Goal: Task Accomplishment & Management: Manage account settings

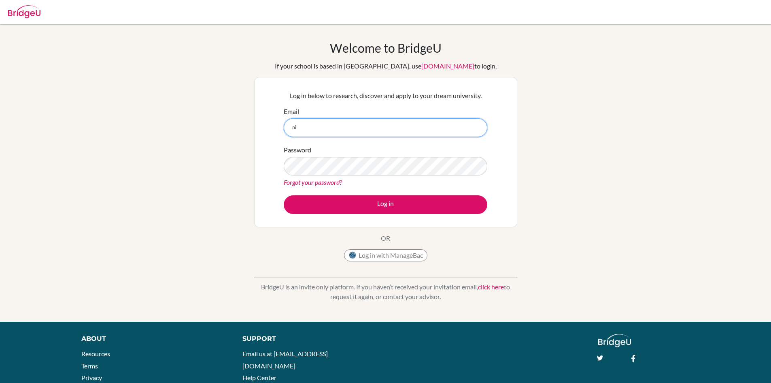
type input "n"
click at [383, 126] on input "nihal7864@vivekhighschool.onmicrosfot.com" at bounding box center [386, 127] width 204 height 19
type input "nihal7864@vivekhighschool.onmicrosoft.com"
click at [386, 151] on div "Password Forgot your password?" at bounding box center [386, 166] width 204 height 42
click at [437, 133] on input "[EMAIL_ADDRESS][DOMAIN_NAME]" at bounding box center [386, 127] width 204 height 19
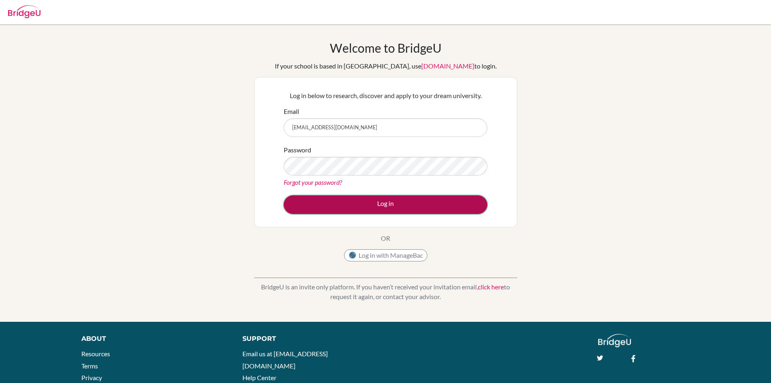
click at [405, 202] on button "Log in" at bounding box center [386, 204] width 204 height 19
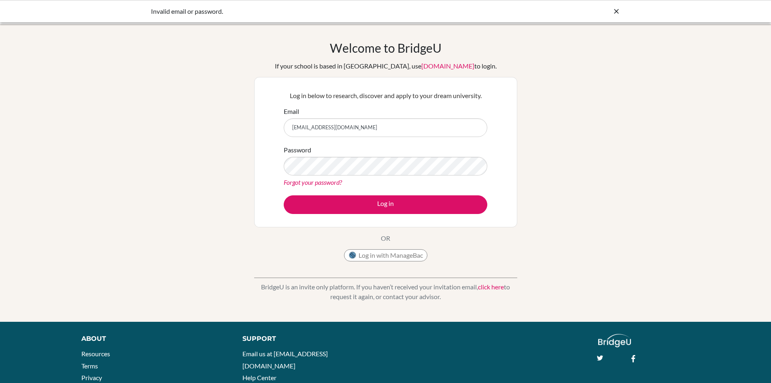
click at [620, 14] on icon at bounding box center [617, 11] width 8 height 8
click at [601, 160] on div "Welcome to BridgeU If your school is based in China, use app.bridge-u.com.cn to…" at bounding box center [385, 172] width 771 height 265
click at [313, 181] on link "Forgot your password?" at bounding box center [313, 182] width 58 height 8
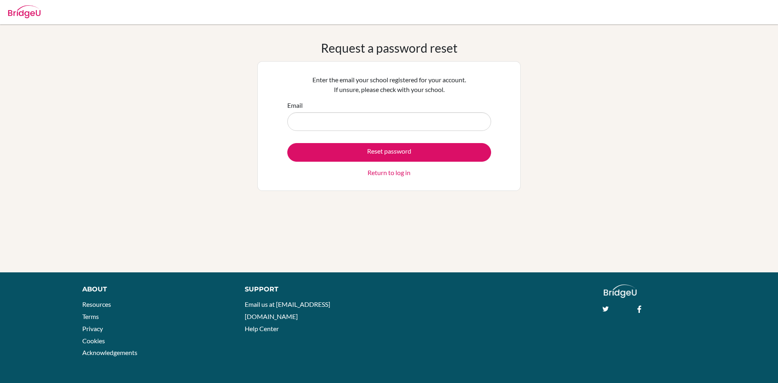
click at [330, 122] on input "Email" at bounding box center [389, 121] width 204 height 19
type input "[EMAIL_ADDRESS][DOMAIN_NAME]"
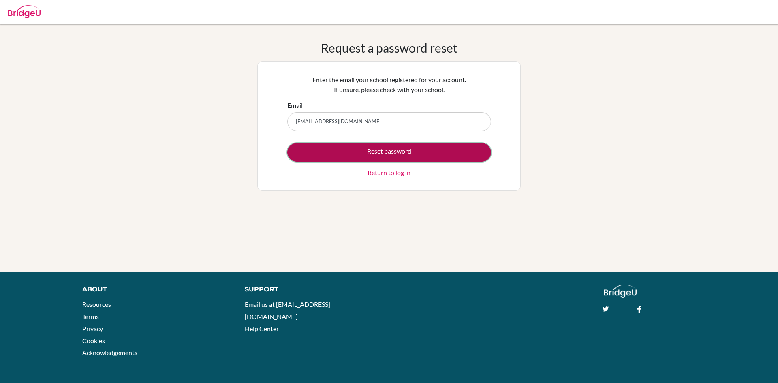
click at [338, 149] on button "Reset password" at bounding box center [389, 152] width 204 height 19
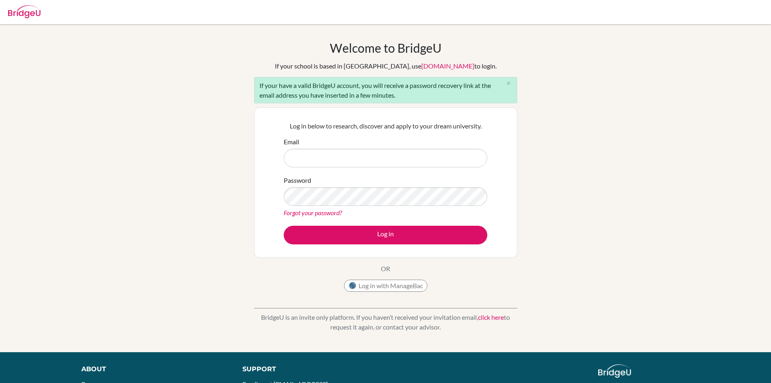
click at [337, 151] on input "Email" at bounding box center [386, 158] width 204 height 19
type input "[EMAIL_ADDRESS][DOMAIN_NAME]"
